Goal: Task Accomplishment & Management: Complete application form

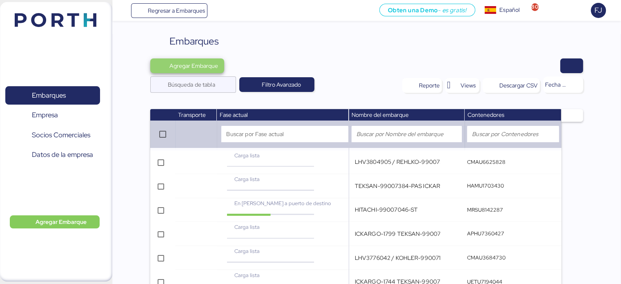
click at [186, 66] on span "Agregar Embarque" at bounding box center [193, 66] width 49 height 10
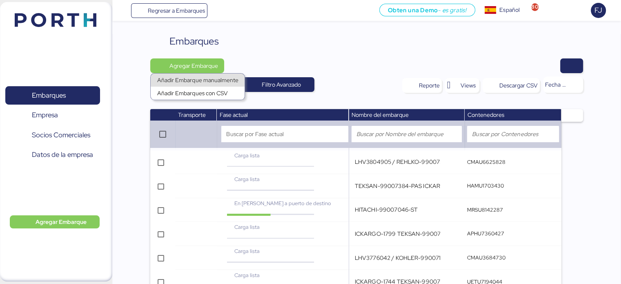
click at [188, 76] on div "Añadir Embarque manualmente" at bounding box center [197, 79] width 81 height 11
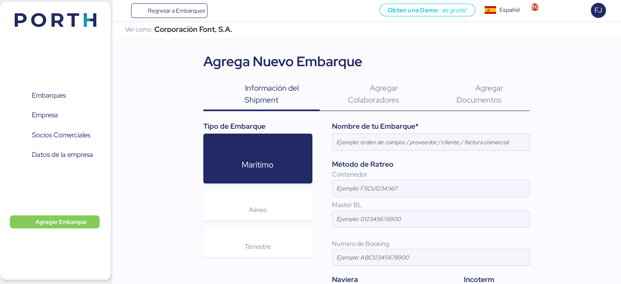
click at [492, 99] on span "Agregar Documentos" at bounding box center [479, 93] width 47 height 22
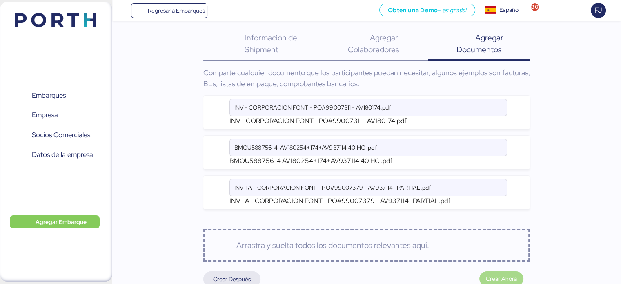
scroll to position [72, 0]
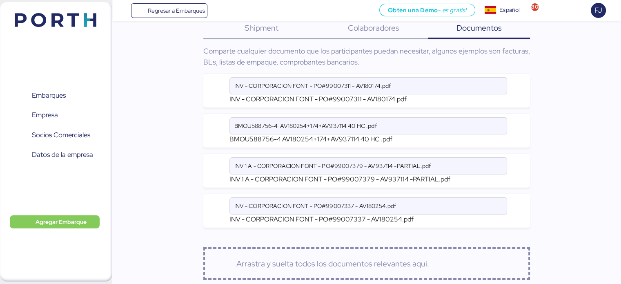
click at [261, 31] on span "Información del Shipment" at bounding box center [272, 22] width 54 height 22
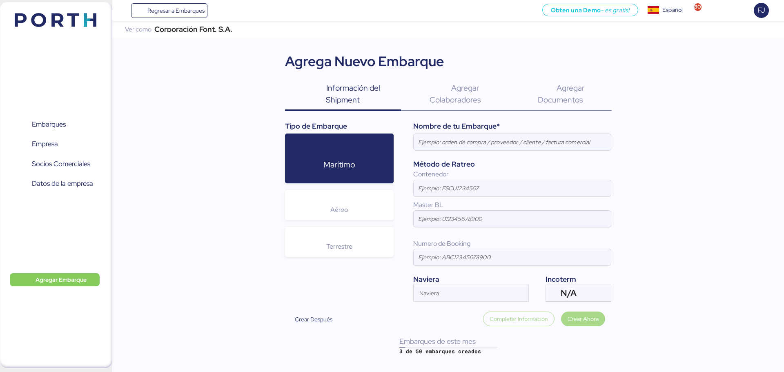
click at [433, 142] on input at bounding box center [512, 142] width 197 height 16
paste input "REHLKO-99007337-PAS REHLKO-99007379-PAS REHLKO-99007311-PAS"
type input "REHLKO-99007337-PAS REHLKO-99007379-PAS REHLKO-99007311-PAS"
click at [445, 190] on input at bounding box center [512, 188] width 197 height 16
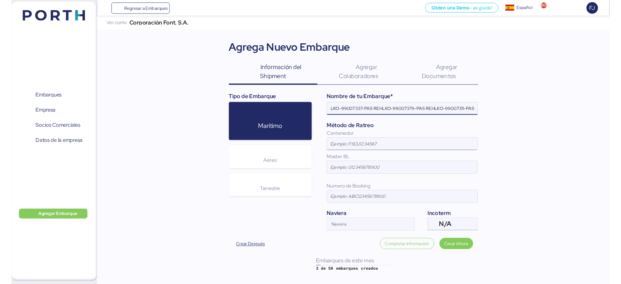
scroll to position [0, 0]
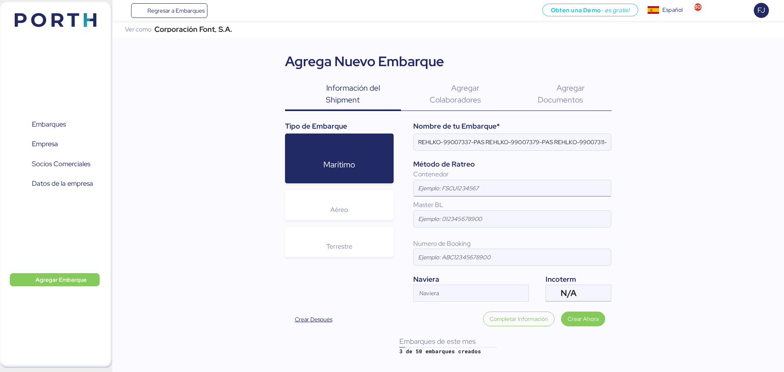
click at [461, 187] on input at bounding box center [512, 188] width 197 height 16
paste input "BMOU588756"
click at [444, 226] on input at bounding box center [512, 219] width 197 height 16
click at [453, 250] on input at bounding box center [512, 257] width 197 height 16
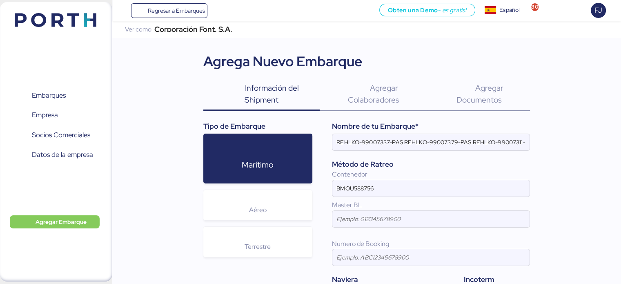
scroll to position [77, 0]
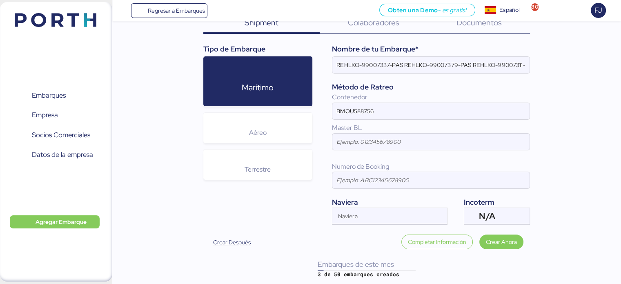
click at [368, 215] on input "Naviera" at bounding box center [382, 219] width 100 height 10
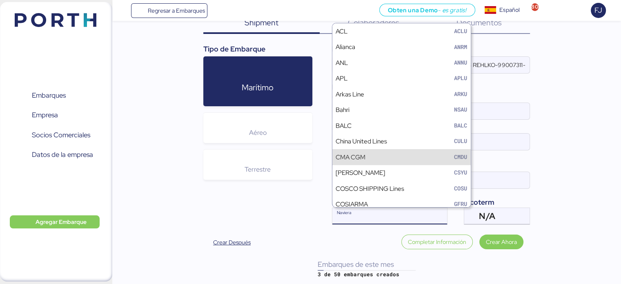
click at [366, 156] on div "CMA CGM CMDU" at bounding box center [401, 157] width 138 height 16
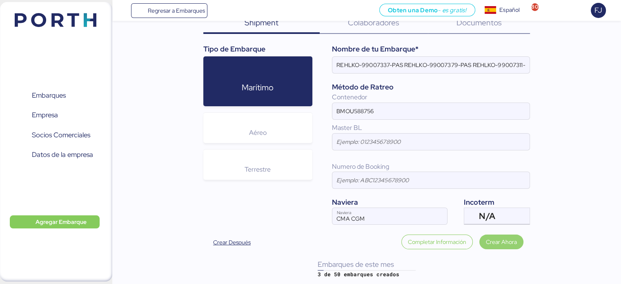
click at [513, 243] on span "Crear Ahora" at bounding box center [501, 242] width 31 height 10
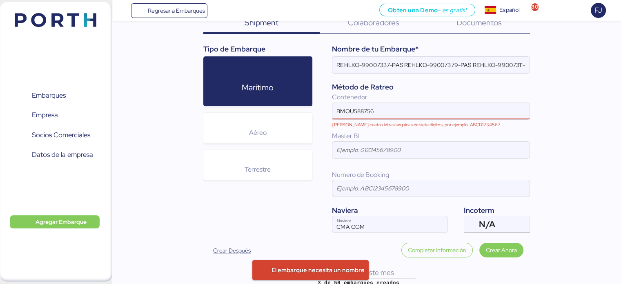
click at [337, 114] on input "BMOU588756" at bounding box center [422, 111] width 180 height 16
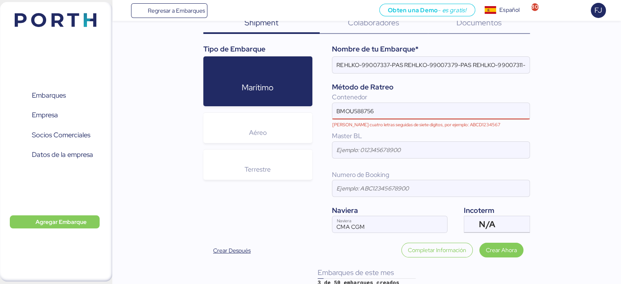
click at [410, 111] on input "BMOU588756" at bounding box center [422, 111] width 180 height 16
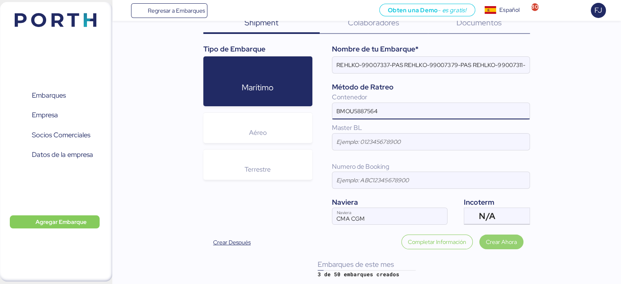
type input "BMOU5887564"
click at [505, 242] on span "Crear Ahora" at bounding box center [501, 242] width 31 height 10
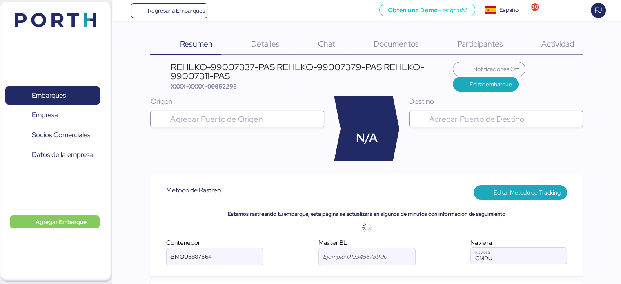
type input "CMA CGM"
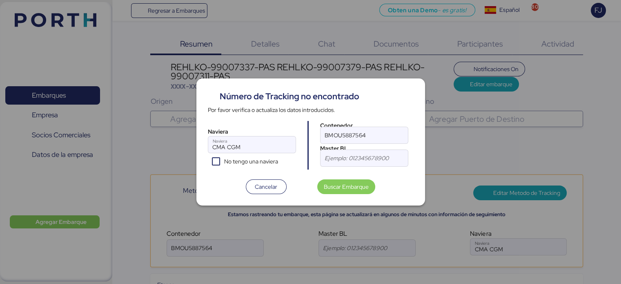
click at [313, 232] on div at bounding box center [310, 142] width 621 height 284
